Goal: Transaction & Acquisition: Purchase product/service

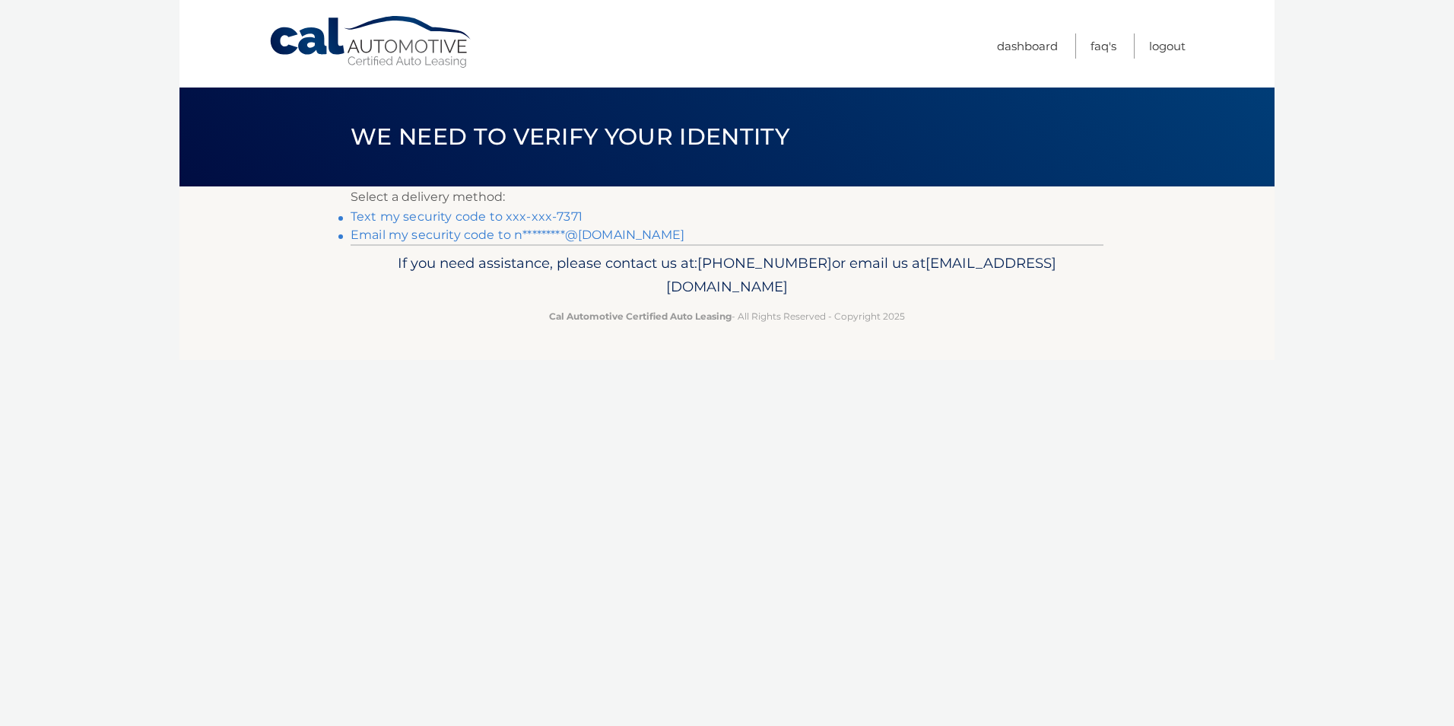
click at [520, 234] on link "Email my security code to n*********@gmail.com" at bounding box center [518, 234] width 334 height 14
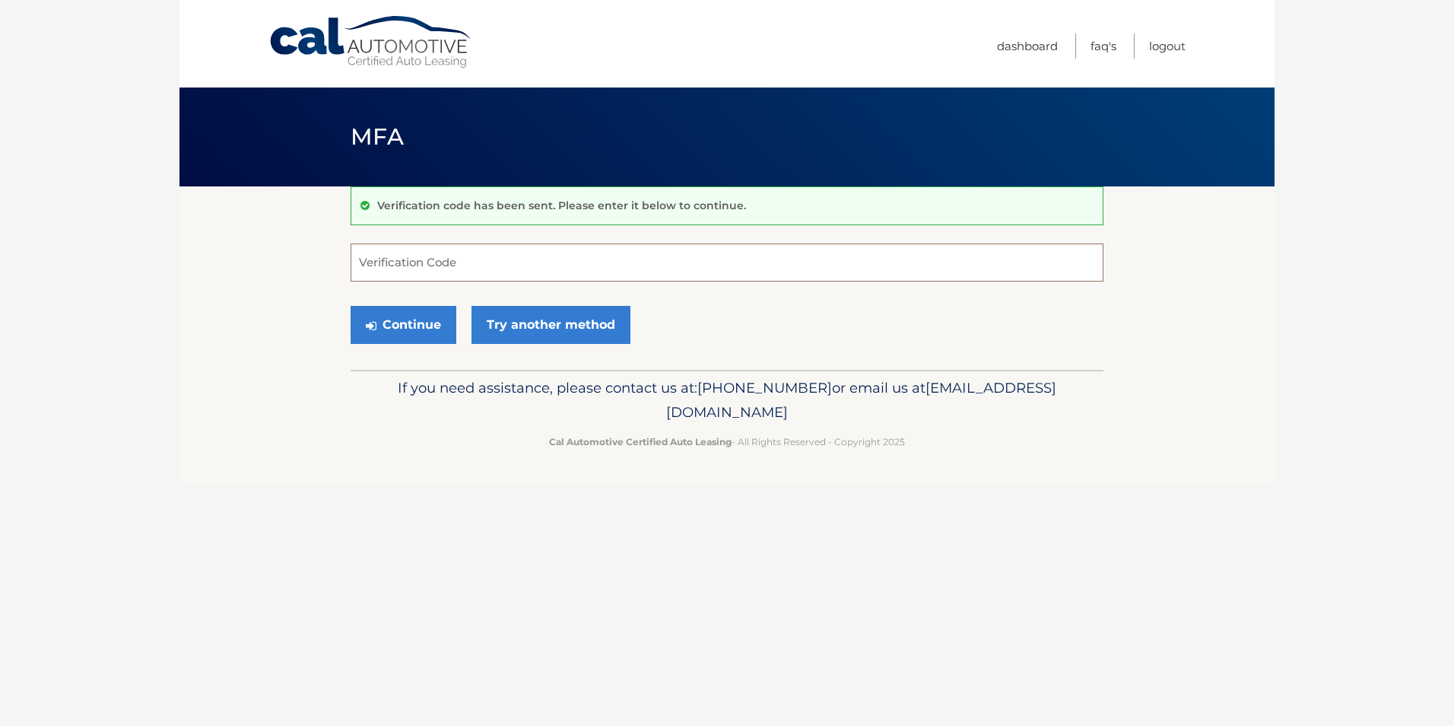
click at [440, 264] on input "Verification Code" at bounding box center [727, 262] width 753 height 38
type input "970677"
click at [381, 335] on button "Continue" at bounding box center [404, 325] width 106 height 38
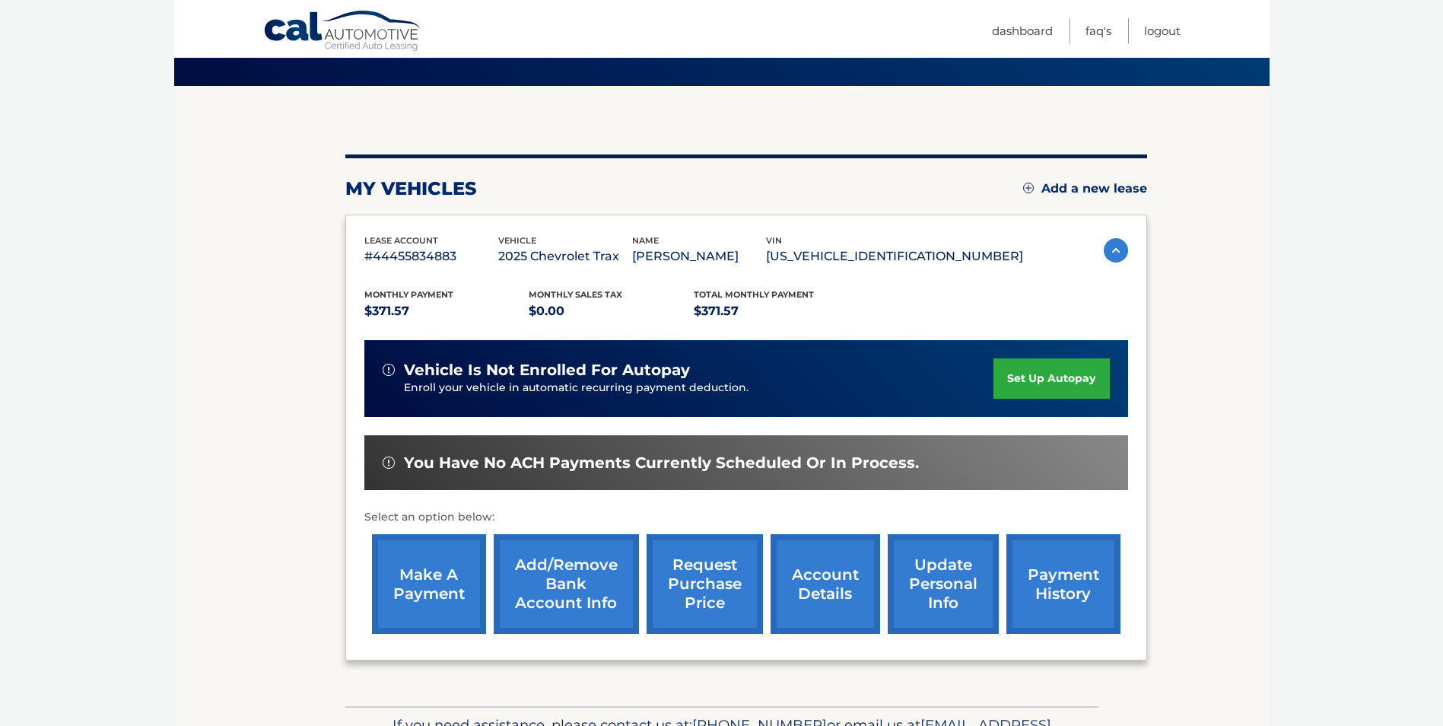
scroll to position [196, 0]
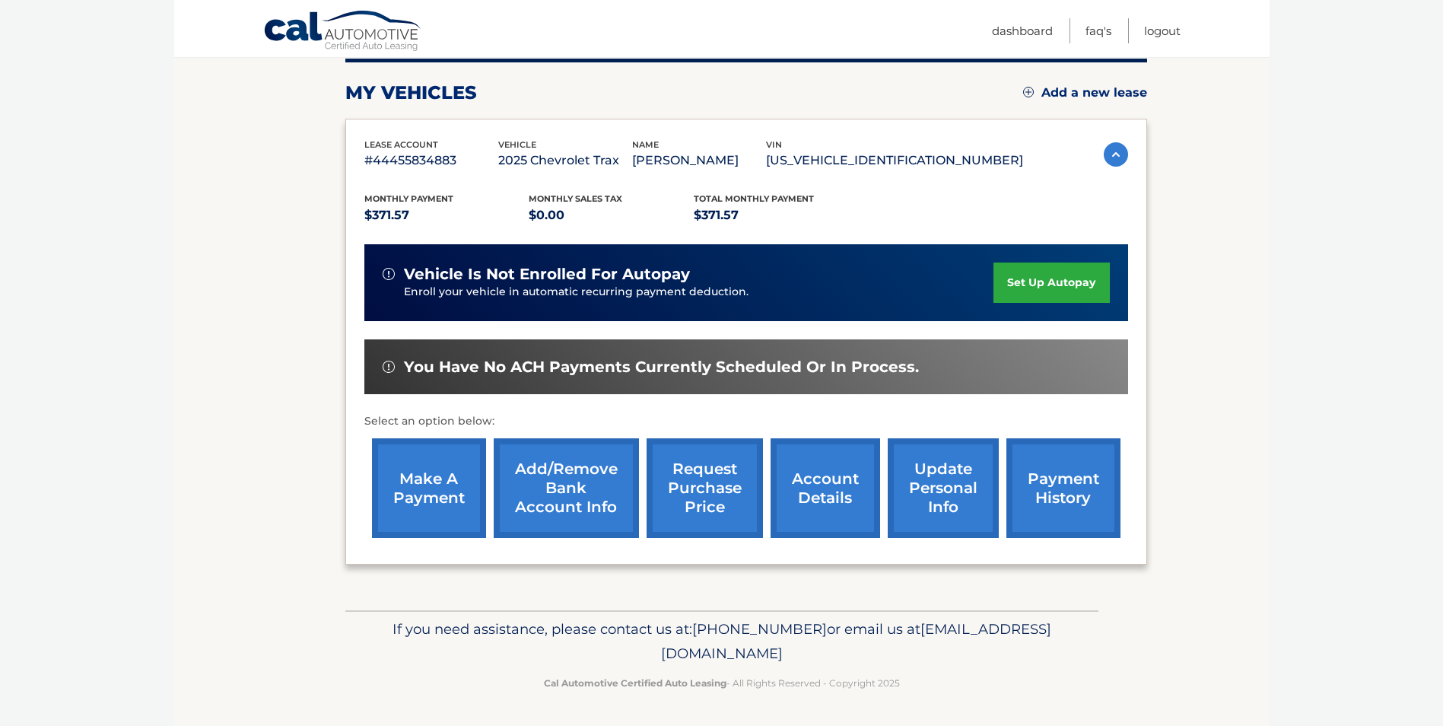
click at [464, 469] on link "make a payment" at bounding box center [429, 488] width 114 height 100
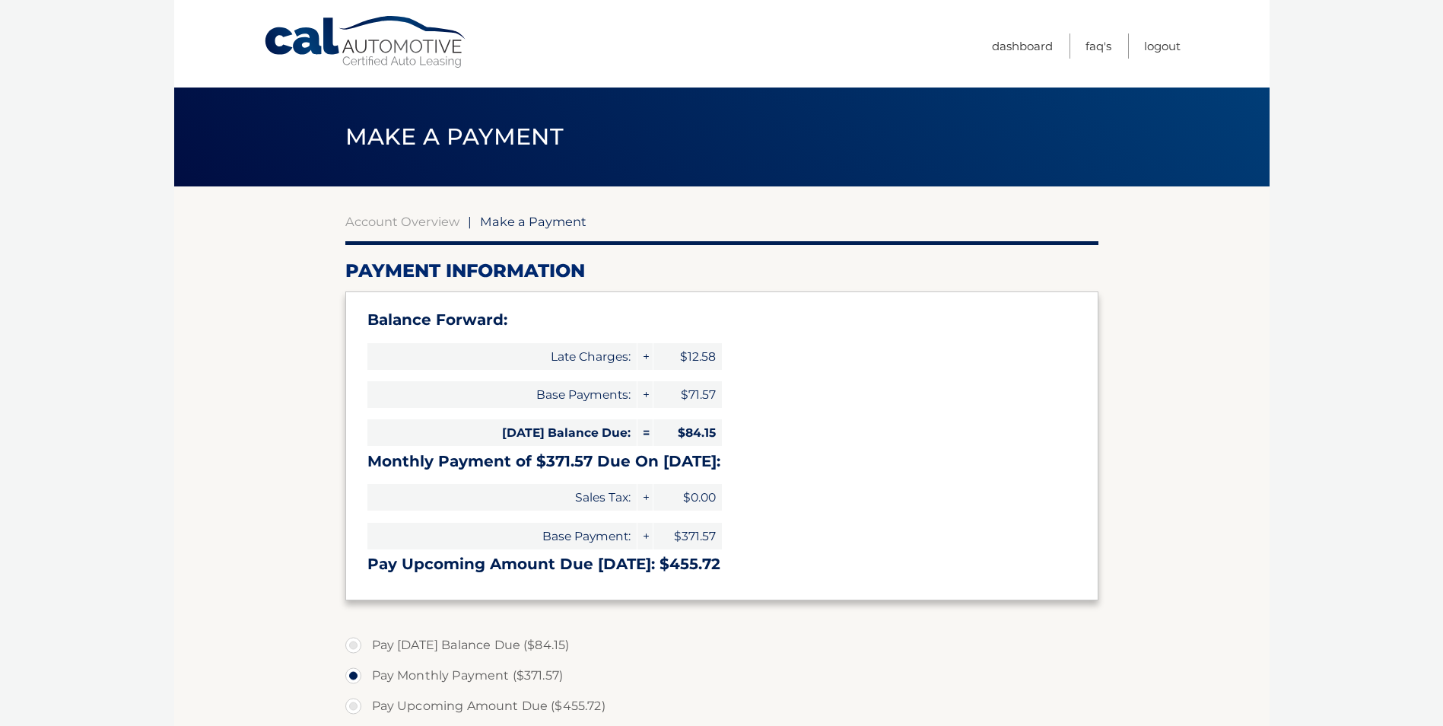
select select "M2I1ZTI1ODAtMzdhNS00YjE1LTk1N2UtNjc4MmUzYWM2NGEw"
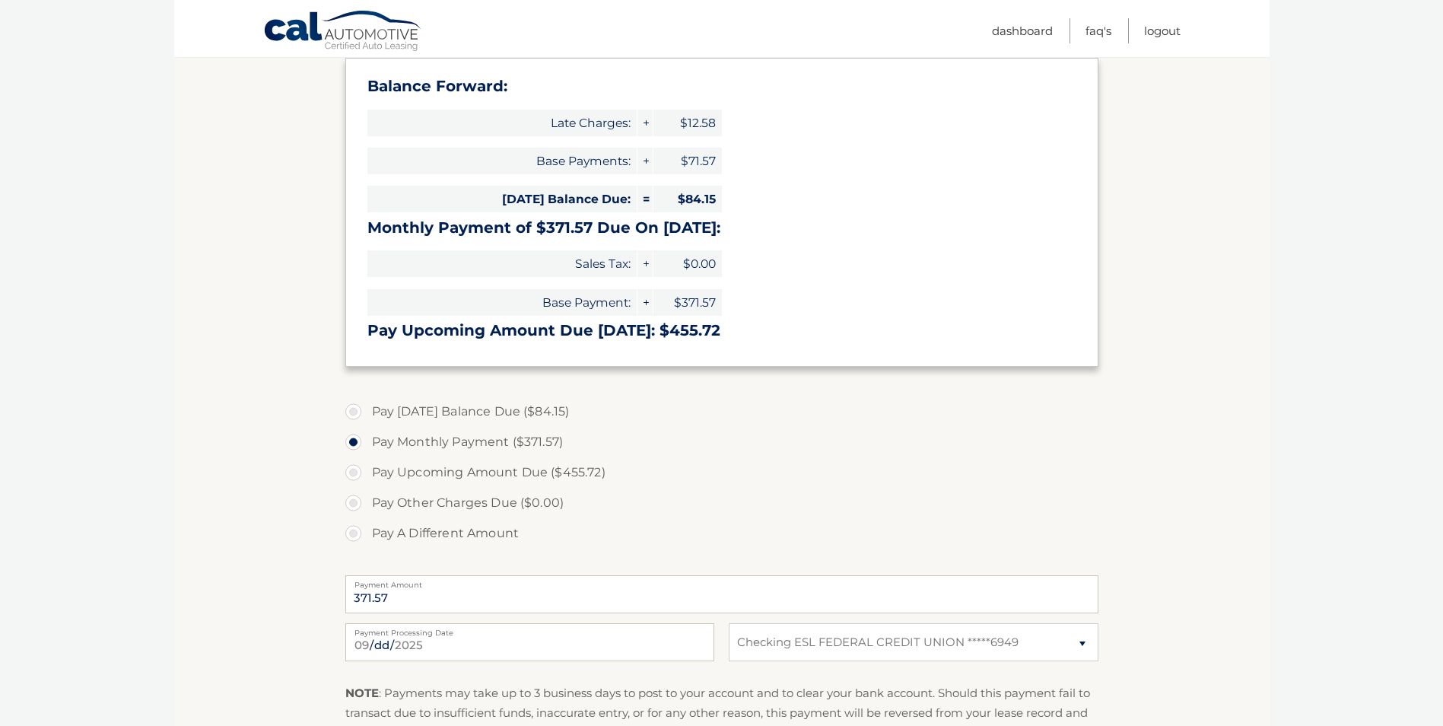
scroll to position [456, 0]
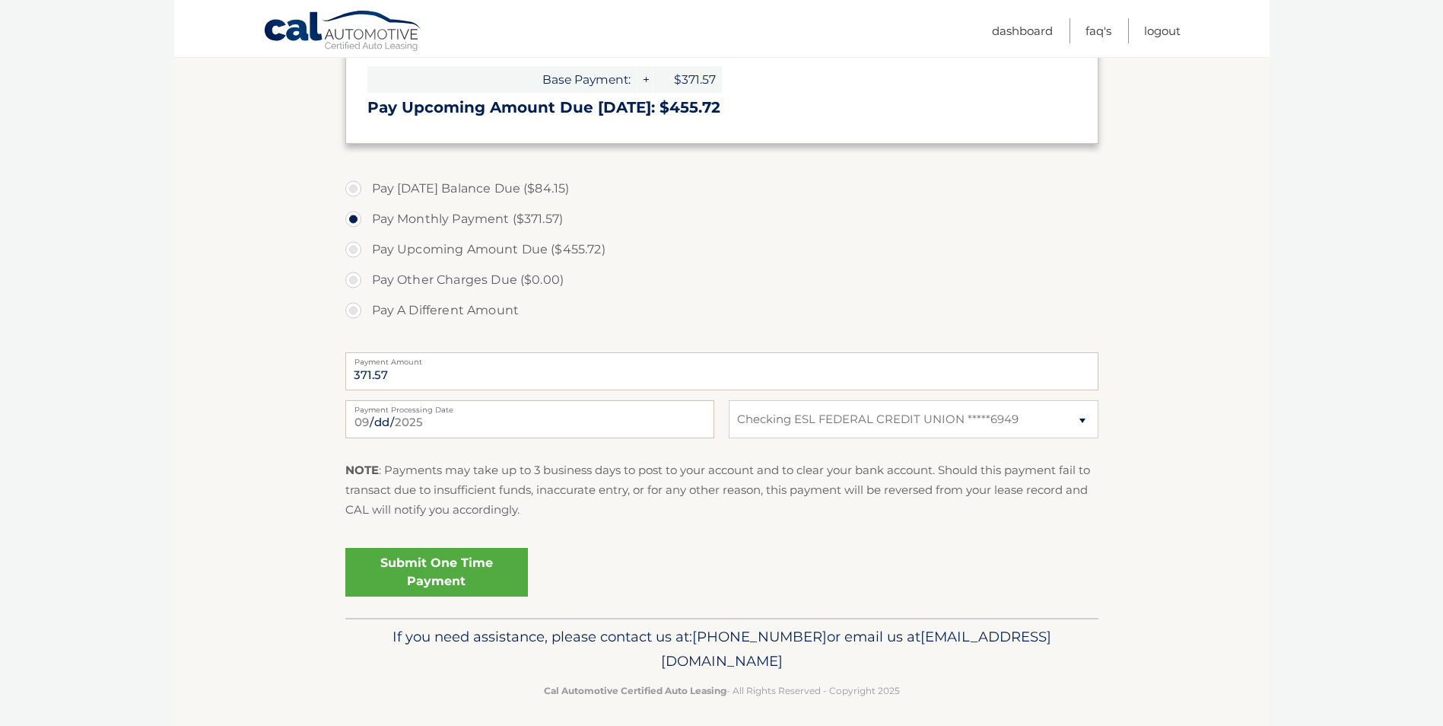
click at [481, 188] on label "Pay Today's Balance Due ($84.15)" at bounding box center [721, 188] width 753 height 30
click at [367, 188] on input "Pay Today's Balance Due ($84.15)" at bounding box center [358, 185] width 15 height 24
radio input "true"
type input "84.15"
click at [247, 268] on section "Account Overview | Make a Payment Payment Information Balance Forward: Late Cha…" at bounding box center [721, 174] width 1095 height 888
